Goal: Task Accomplishment & Management: Use online tool/utility

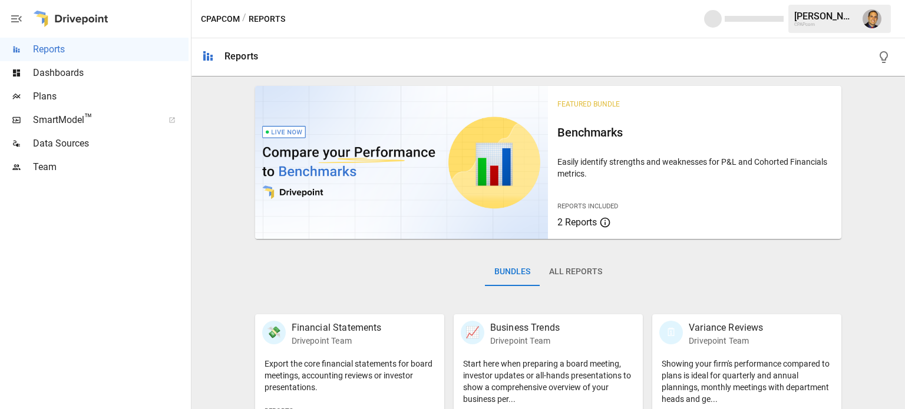
click at [54, 98] on span "Plans" at bounding box center [111, 97] width 156 height 14
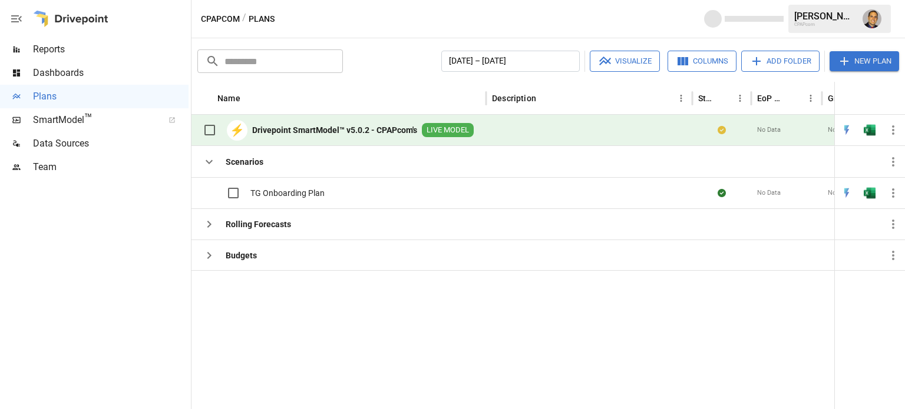
click at [337, 125] on b "Drivepoint SmartModel™ v5.0.2 - CPAPcom's" at bounding box center [334, 130] width 165 height 12
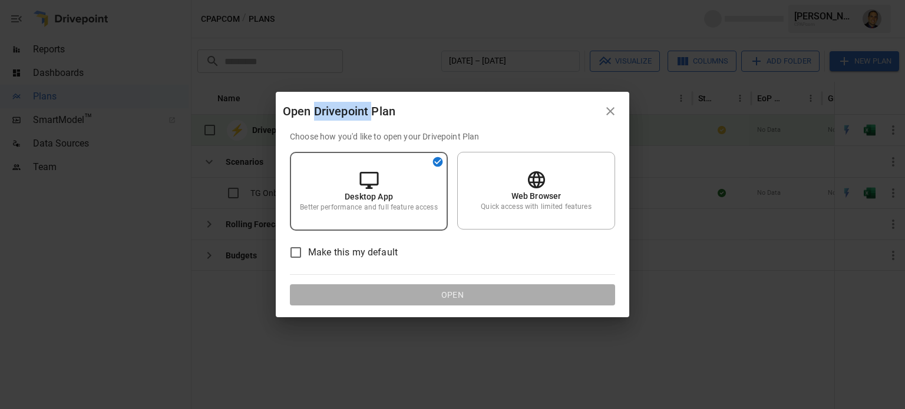
click at [337, 125] on h2 "Open Drivepoint Plan" at bounding box center [452, 111] width 353 height 39
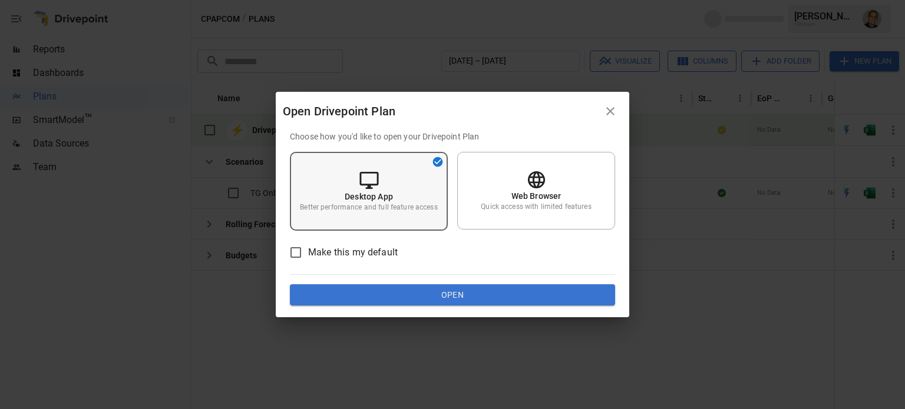
click at [386, 200] on p "Desktop App" at bounding box center [369, 197] width 48 height 12
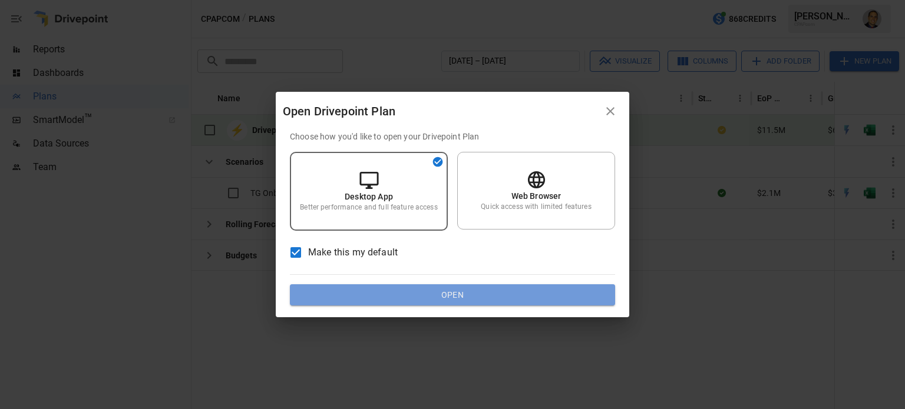
click at [354, 288] on button "Open" at bounding box center [452, 294] width 325 height 21
